Goal: Use online tool/utility: Utilize a website feature to perform a specific function

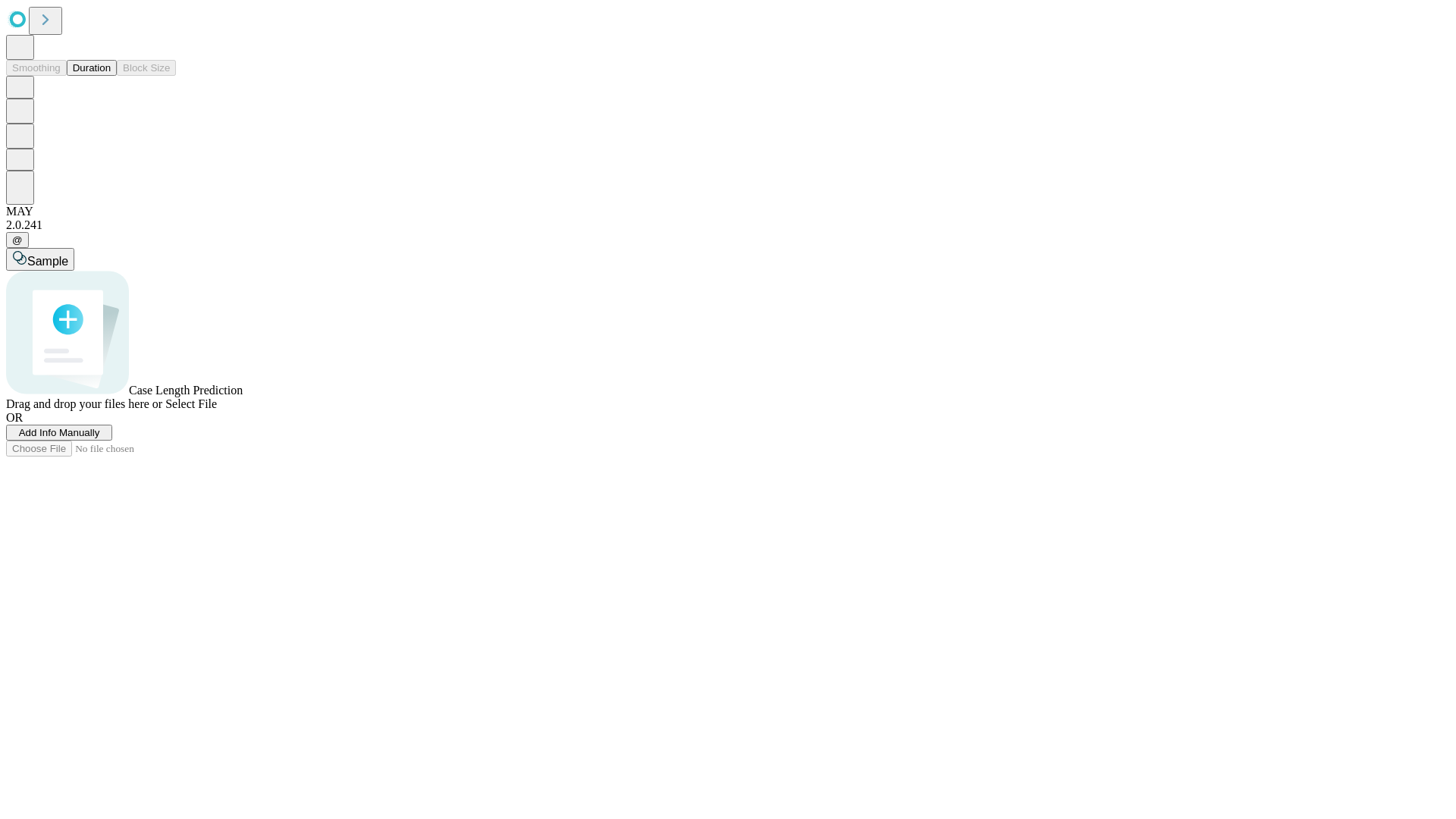
click at [110, 76] on button "Duration" at bounding box center [91, 68] width 50 height 16
click at [217, 410] on span "Select File" at bounding box center [191, 403] width 52 height 13
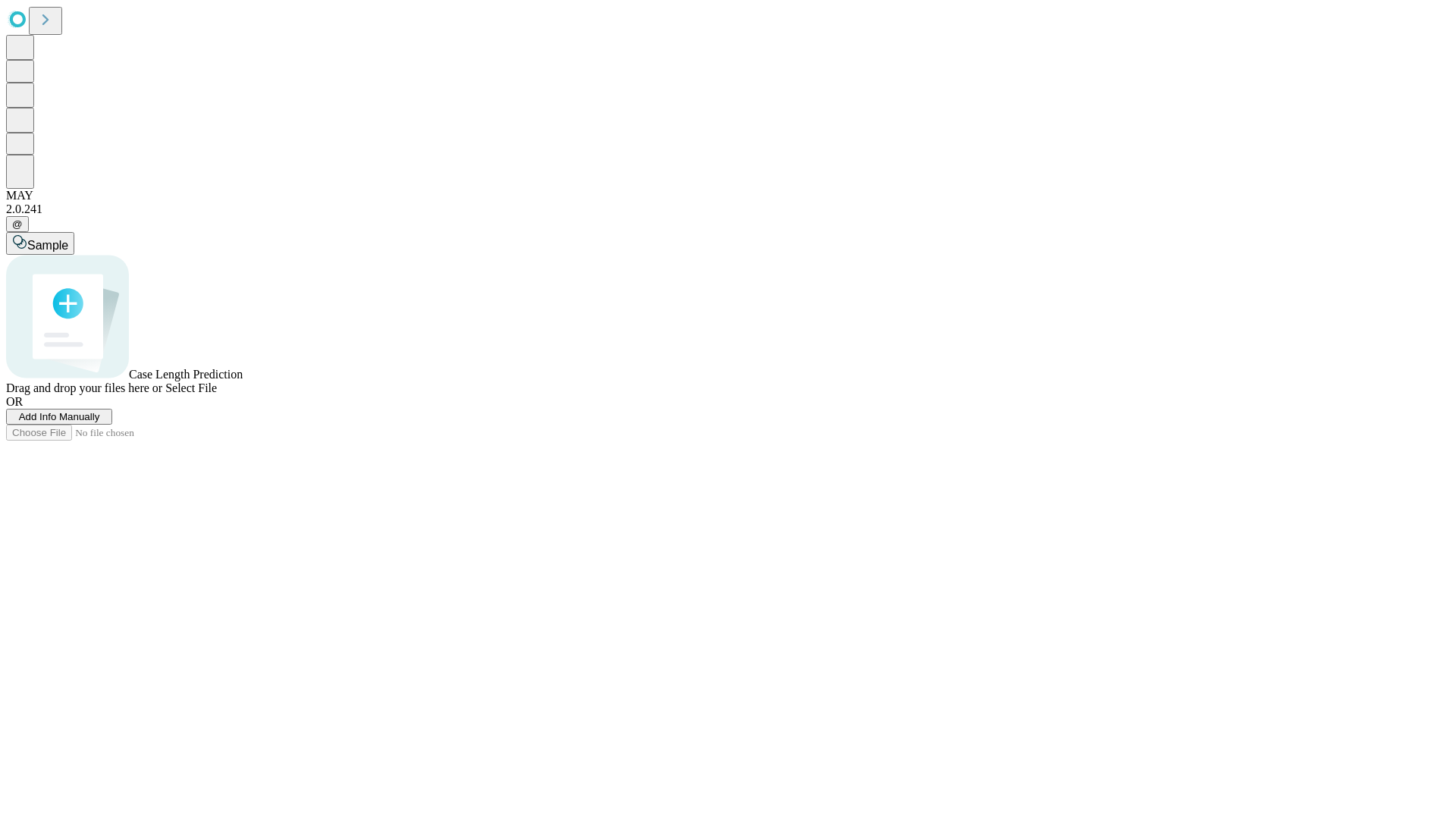
click at [217, 394] on span "Select File" at bounding box center [191, 387] width 52 height 13
